Goal: Information Seeking & Learning: Learn about a topic

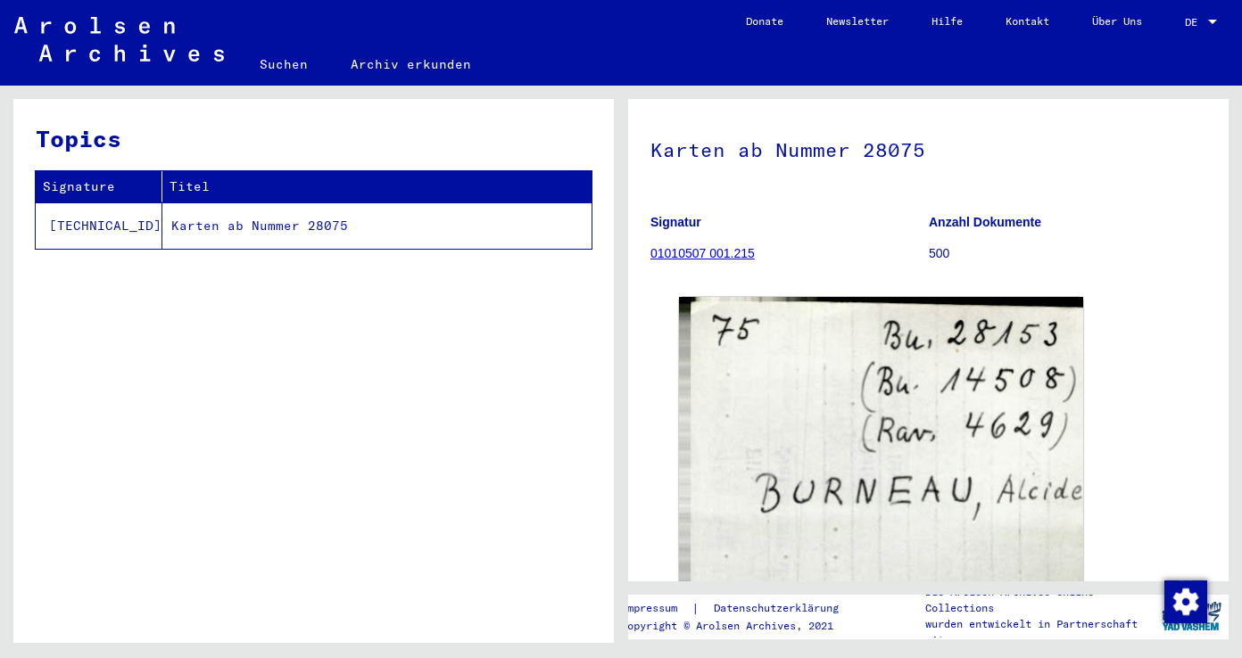
scroll to position [146, 0]
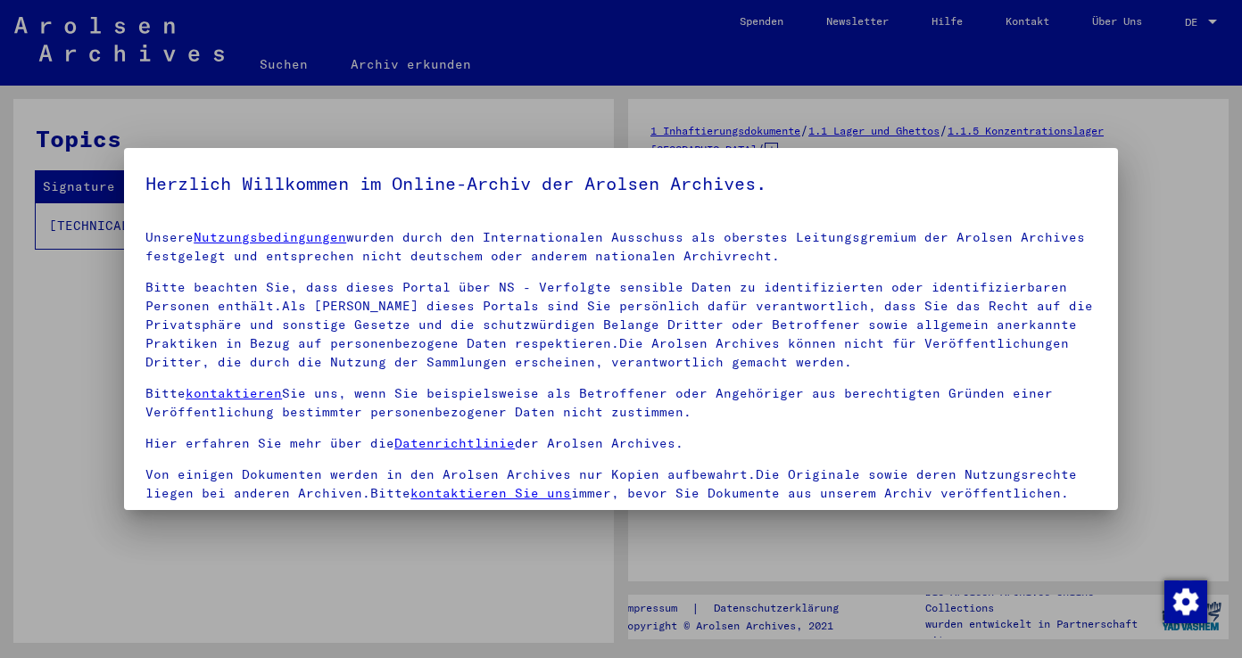
drag, startPoint x: 1219, startPoint y: 131, endPoint x: 1212, endPoint y: 181, distance: 50.5
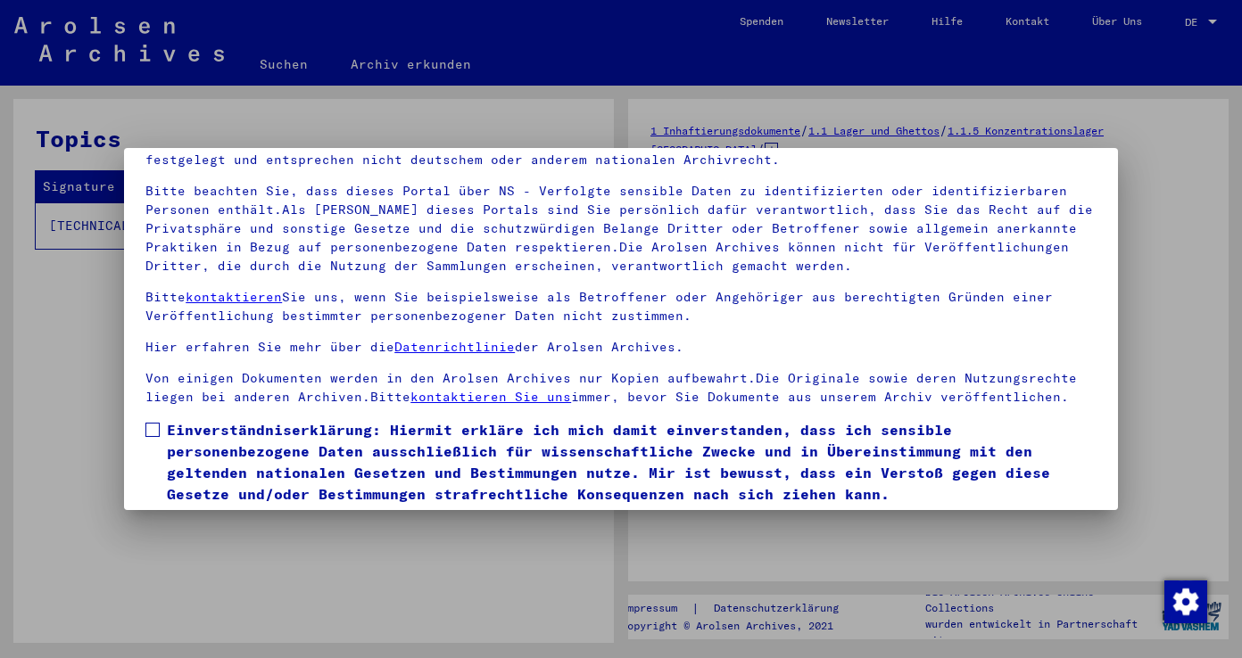
scroll to position [155, 0]
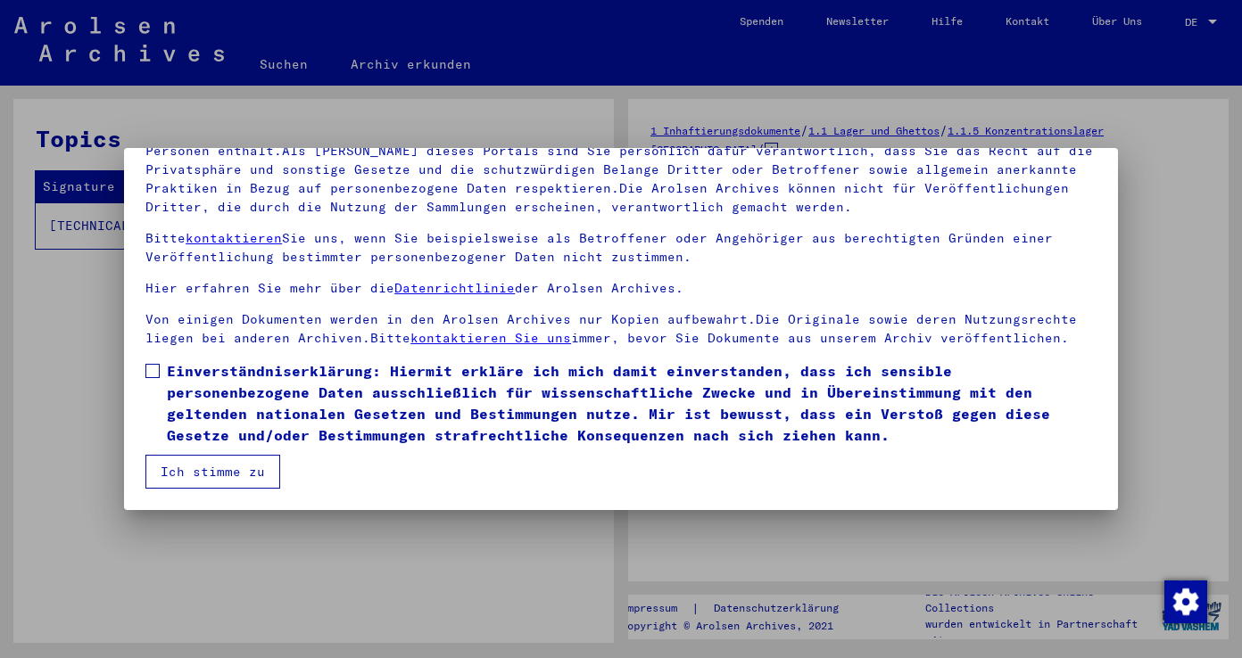
click at [207, 467] on button "Ich stimme zu" at bounding box center [212, 472] width 135 height 34
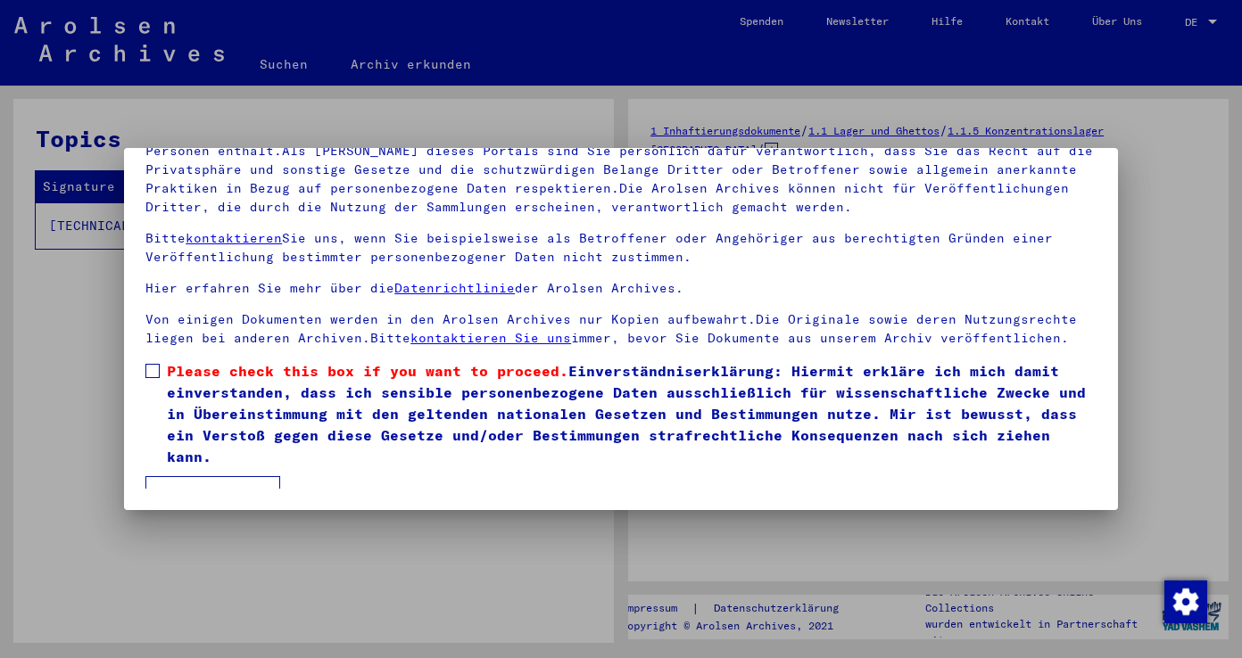
click at [154, 371] on span at bounding box center [152, 371] width 14 height 14
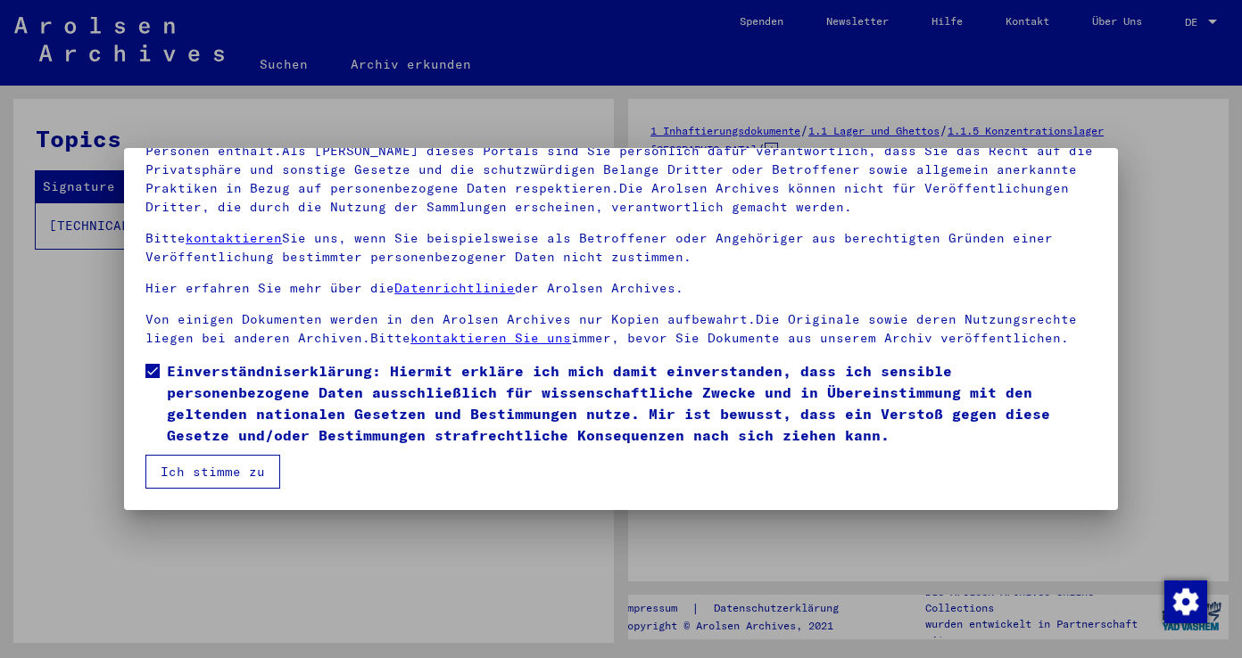
click at [198, 470] on button "Ich stimme zu" at bounding box center [212, 472] width 135 height 34
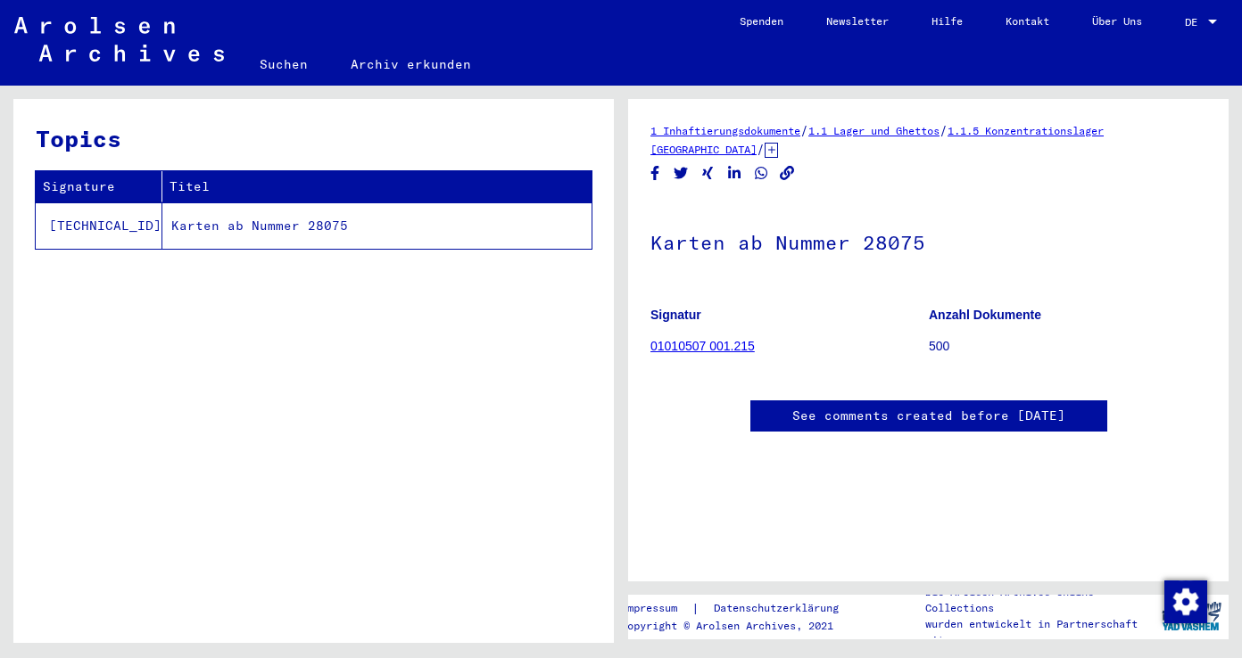
scroll to position [0, 0]
click at [202, 227] on td "Karten ab Nummer 28075" at bounding box center [376, 225] width 429 height 46
click at [268, 226] on td "Karten ab Nummer 28075" at bounding box center [376, 225] width 429 height 46
click at [207, 224] on td "Karten ab Nummer 28075" at bounding box center [376, 225] width 429 height 46
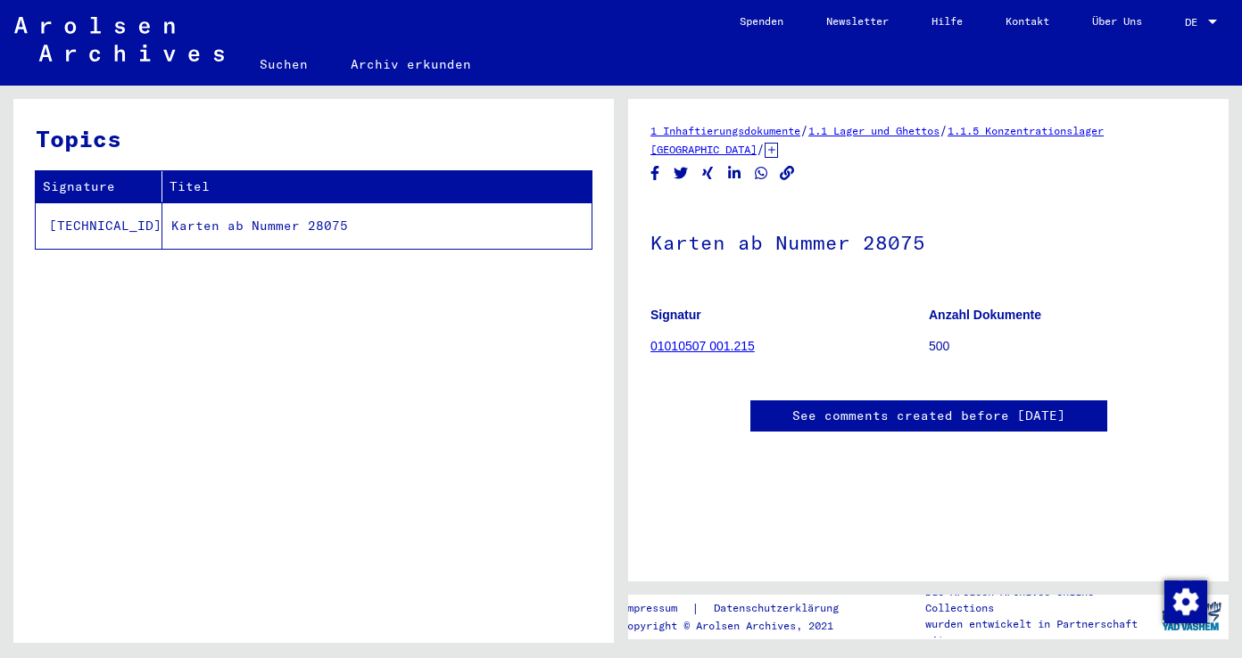
click at [162, 223] on td "Karten ab Nummer 28075" at bounding box center [376, 225] width 429 height 46
click at [249, 219] on td "Karten ab Nummer 28075" at bounding box center [376, 225] width 429 height 46
click at [946, 411] on link "See comments created before [DATE]" at bounding box center [928, 416] width 273 height 19
click at [676, 151] on link "1.1.5 Konzentrationslager [GEOGRAPHIC_DATA]" at bounding box center [876, 140] width 453 height 32
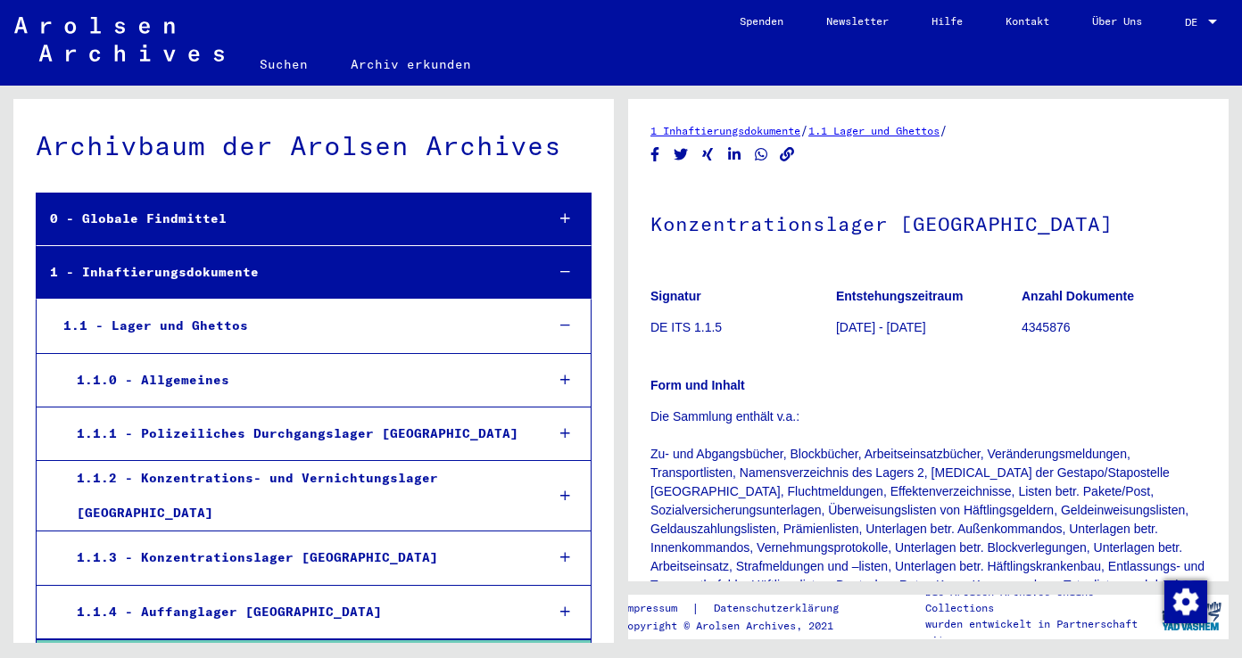
scroll to position [272, 0]
